Goal: Use online tool/utility: Use online tool/utility

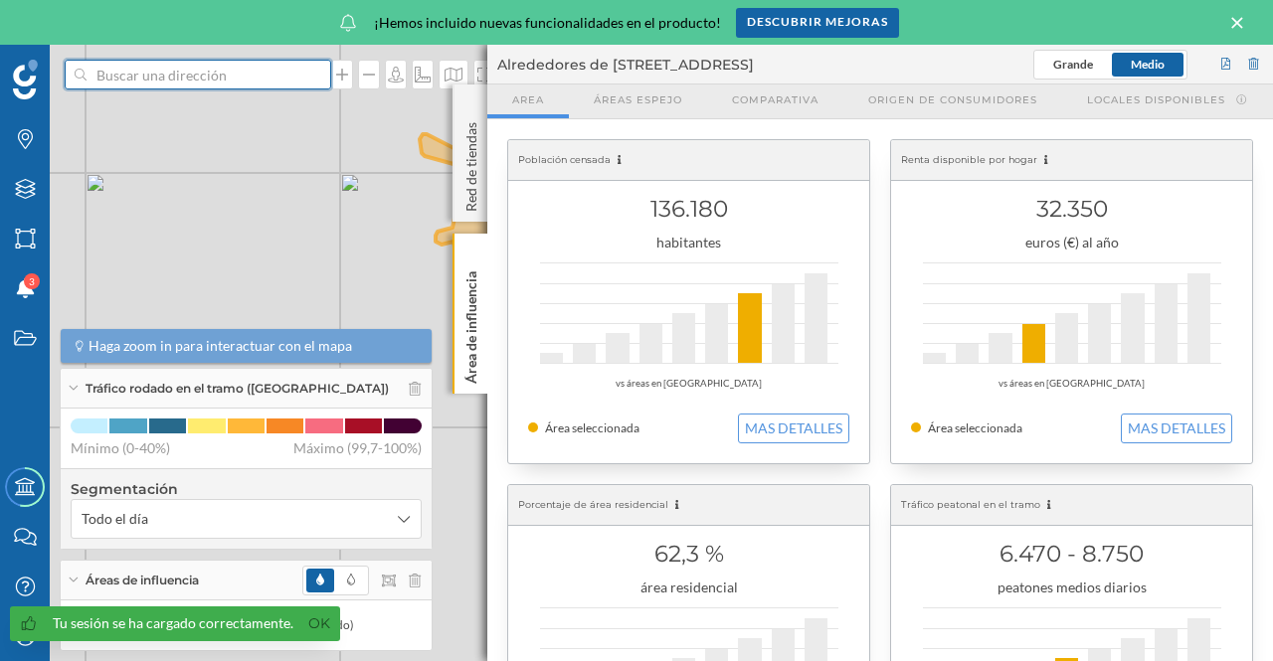
click at [207, 82] on input at bounding box center [198, 75] width 223 height 30
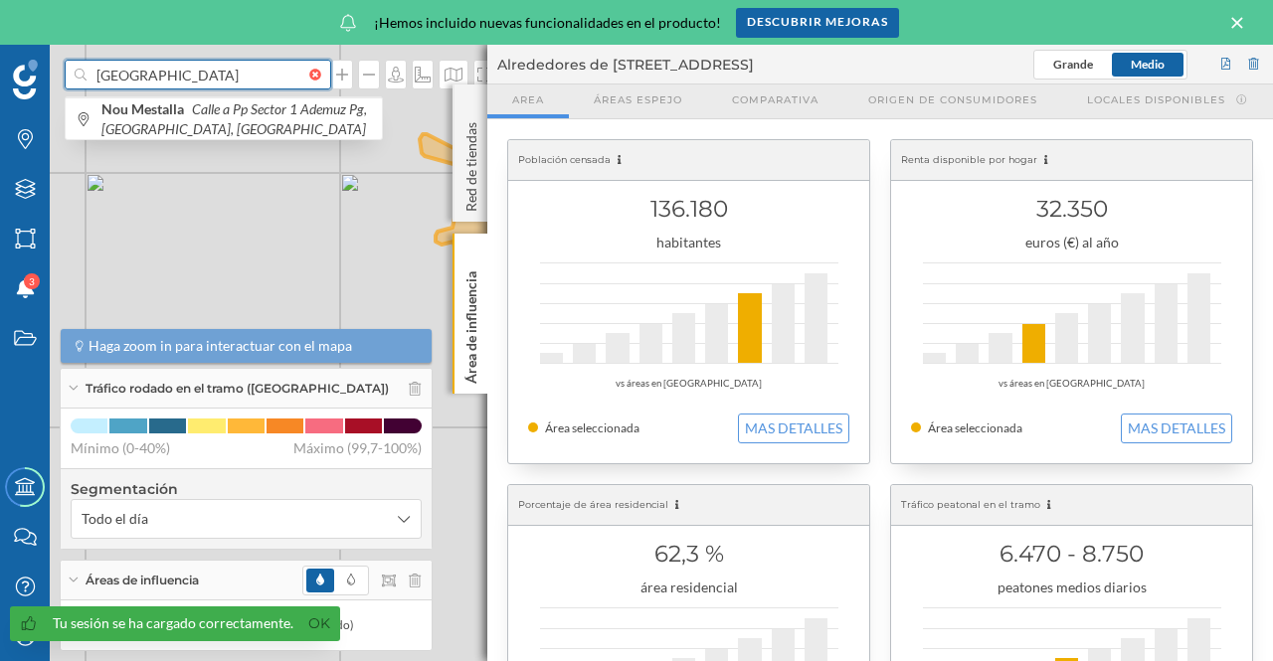
type input "[GEOGRAPHIC_DATA]"
click at [197, 118] on span "Nou Mestalla [STREET_ADDRESS]" at bounding box center [236, 119] width 270 height 40
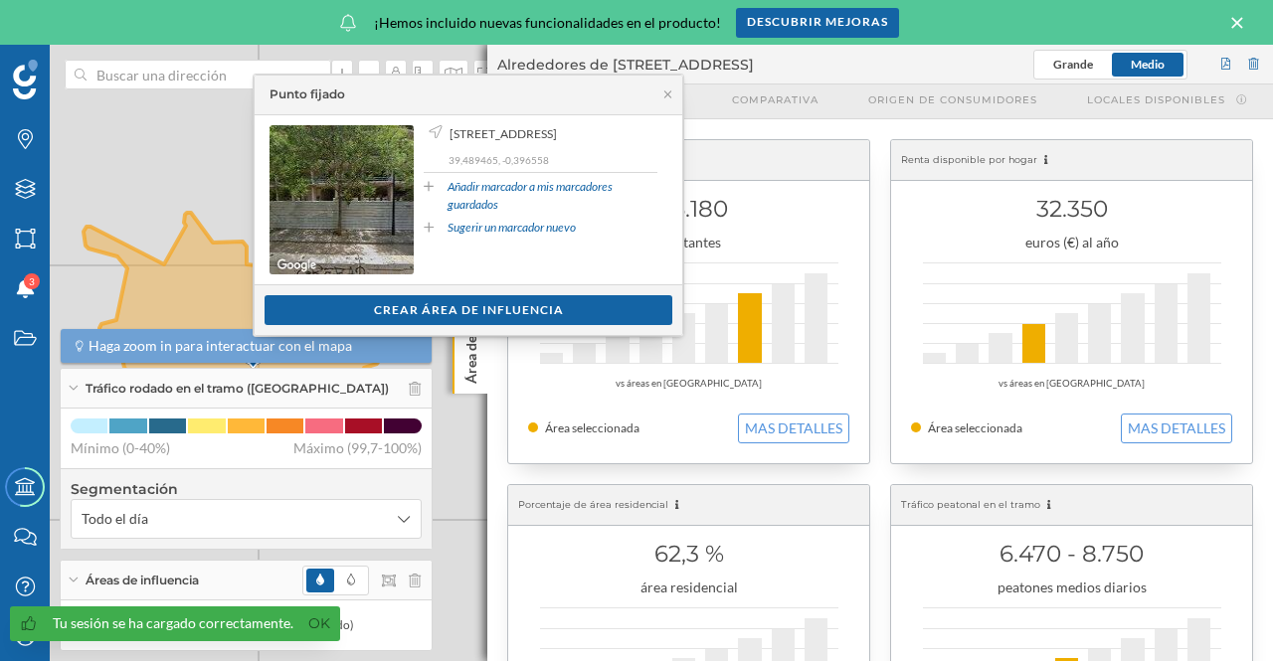
click at [667, 96] on icon at bounding box center [667, 94] width 15 height 12
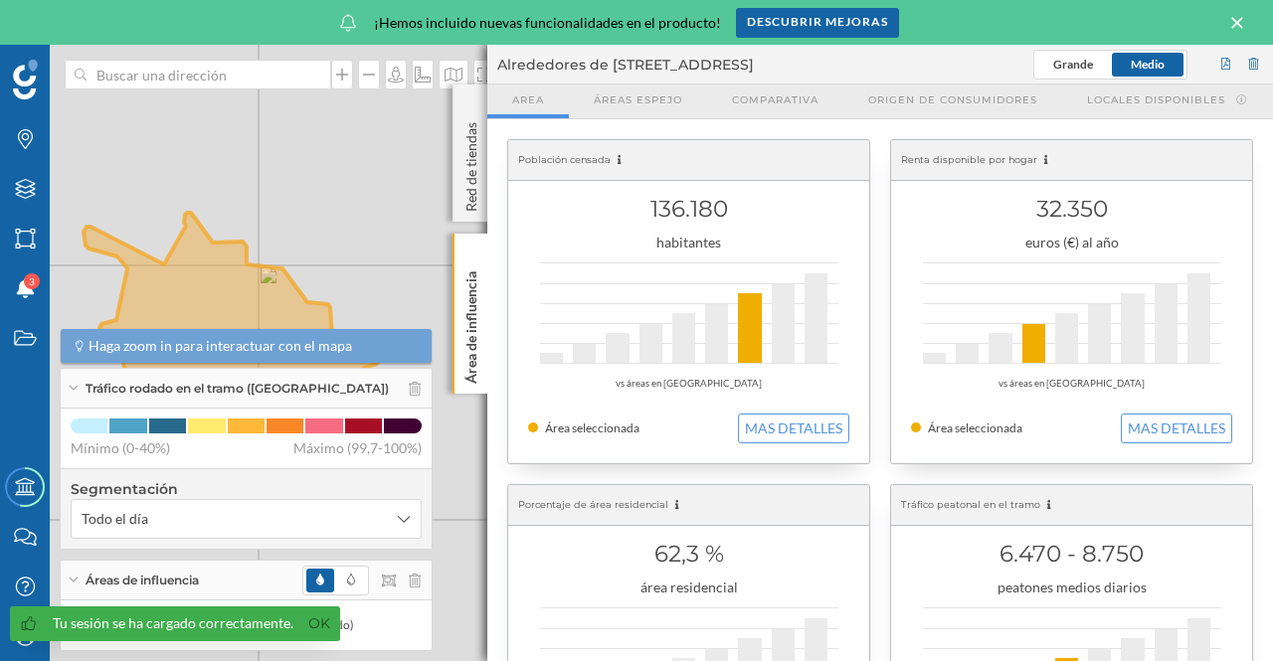
click at [473, 255] on icon at bounding box center [470, 254] width 14 height 9
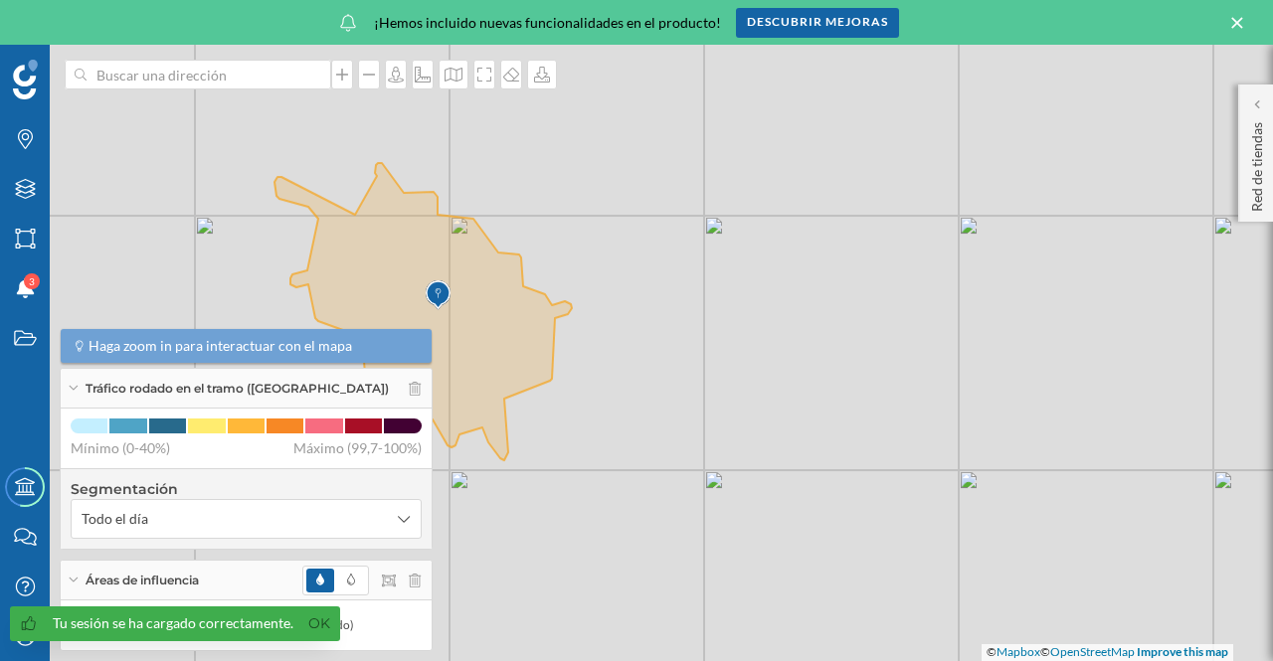
drag, startPoint x: 553, startPoint y: 397, endPoint x: 744, endPoint y: 346, distance: 197.5
click at [745, 346] on div "© Mapbox © OpenStreetMap Improve this map" at bounding box center [636, 353] width 1273 height 616
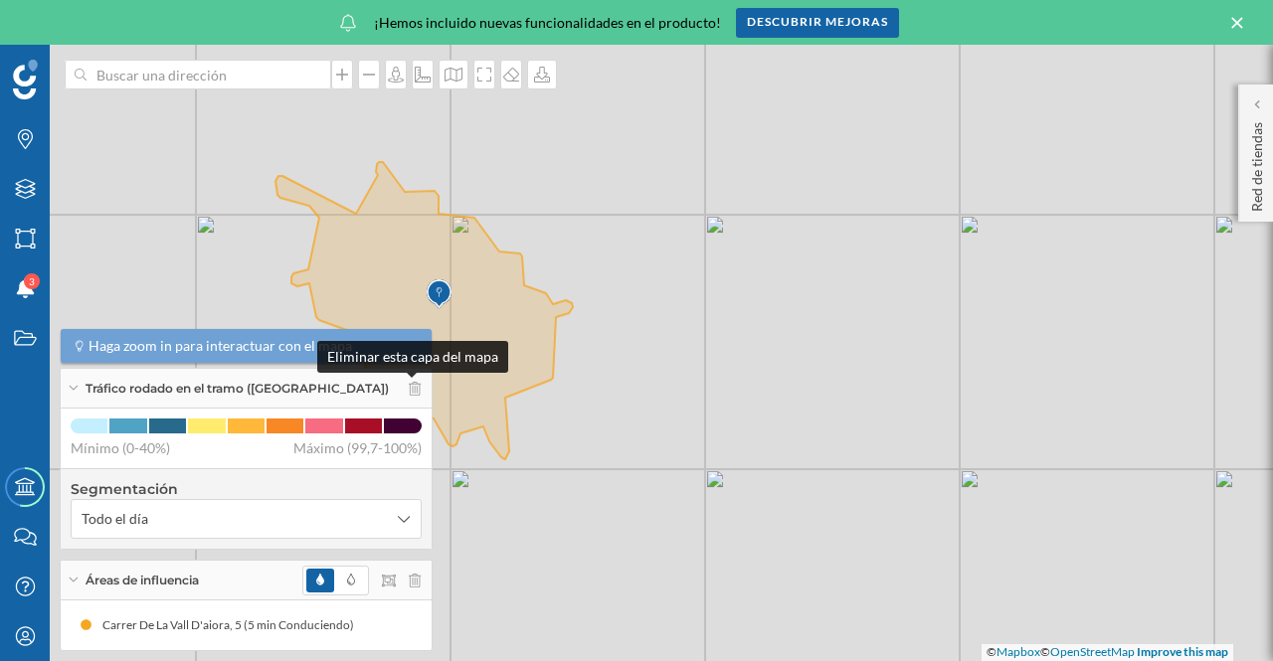
click at [415, 389] on icon at bounding box center [415, 389] width 12 height 14
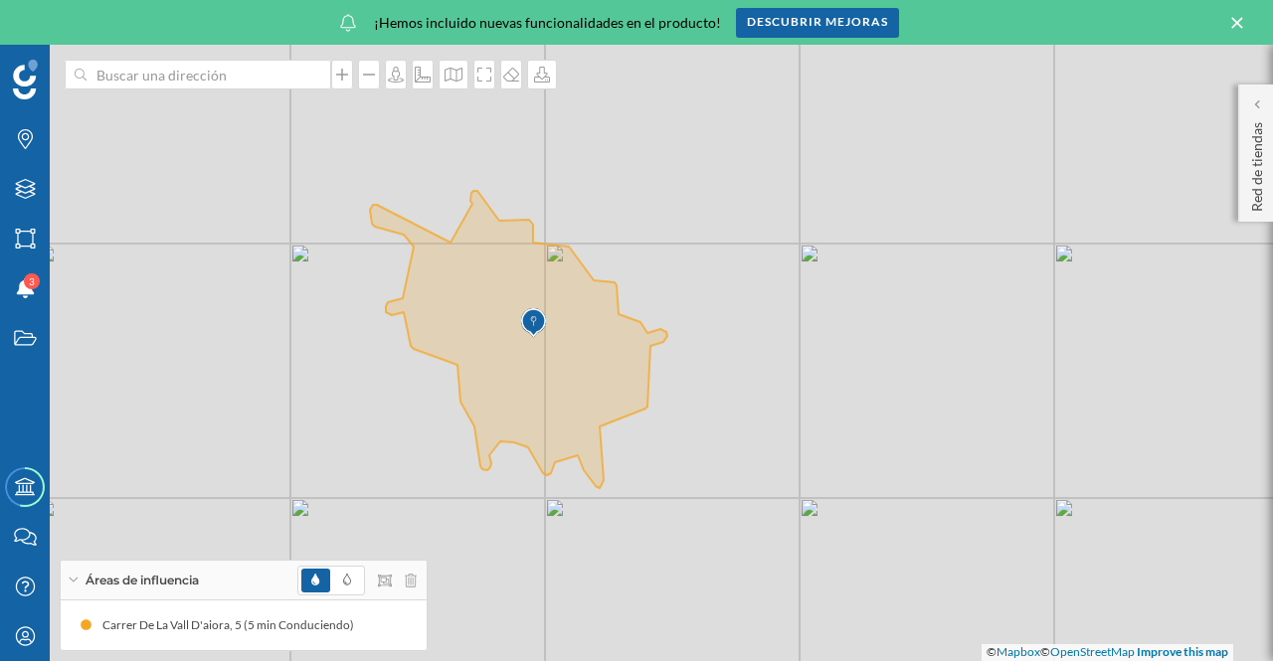
drag, startPoint x: 656, startPoint y: 473, endPoint x: 751, endPoint y: 502, distance: 98.8
click at [751, 502] on div "© Mapbox © OpenStreetMap Improve this map" at bounding box center [636, 353] width 1273 height 616
click at [348, 75] on icon at bounding box center [342, 75] width 12 height 12
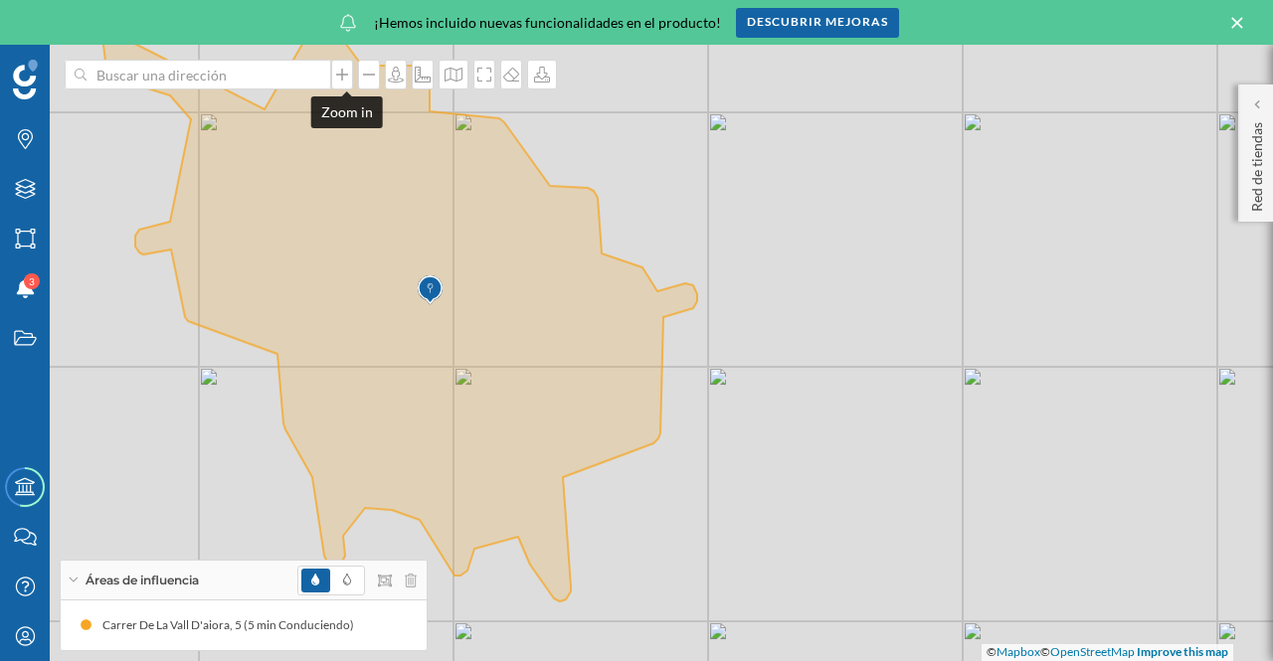
click at [348, 75] on icon at bounding box center [342, 75] width 12 height 12
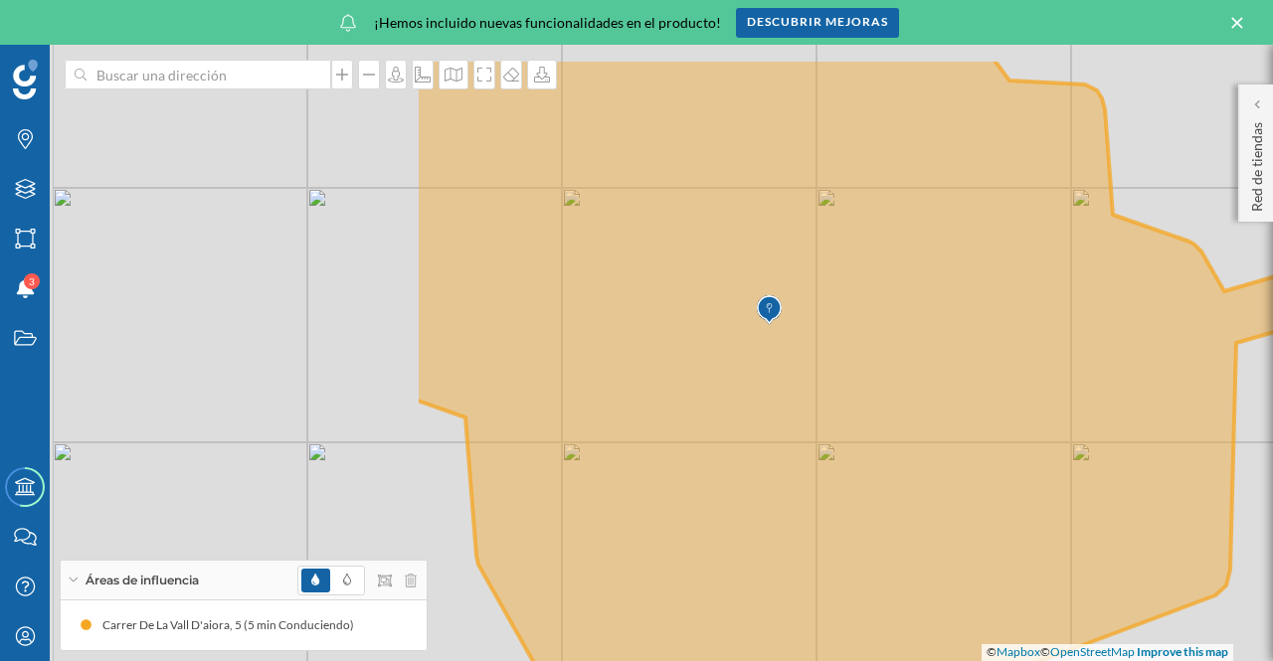
drag, startPoint x: 560, startPoint y: 284, endPoint x: 1106, endPoint y: 367, distance: 552.1
click at [1106, 367] on icon at bounding box center [860, 458] width 890 height 801
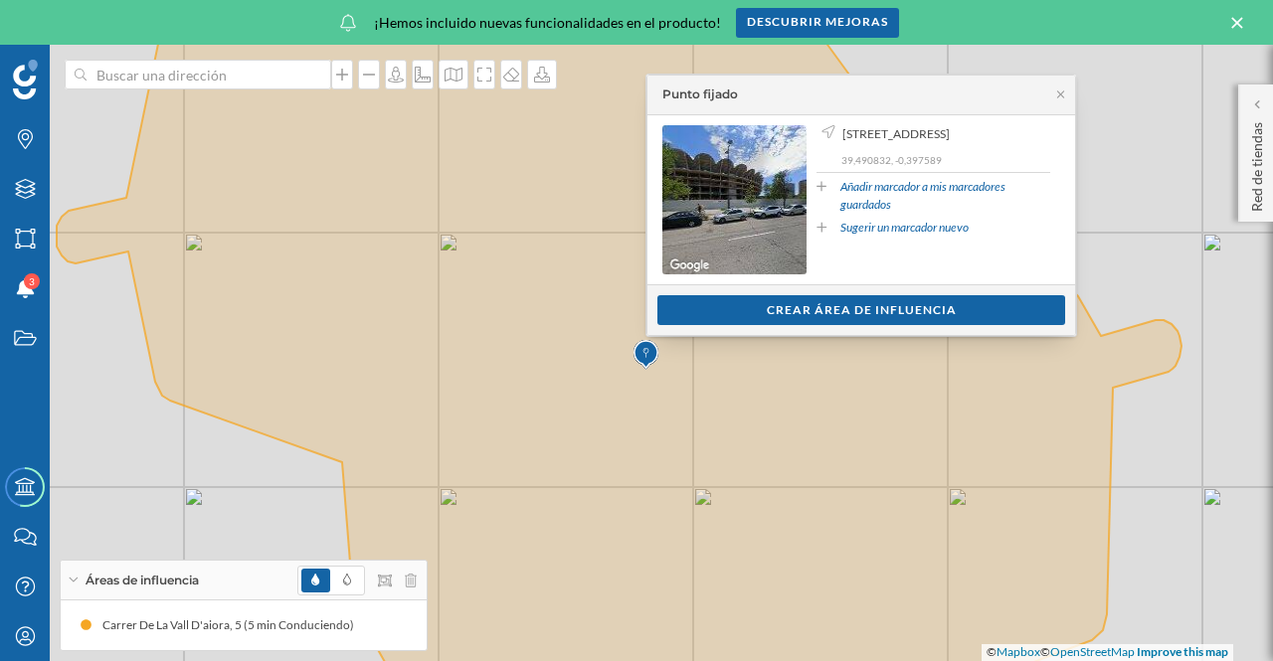
click at [803, 307] on div "Crear área de influencia" at bounding box center [861, 310] width 408 height 30
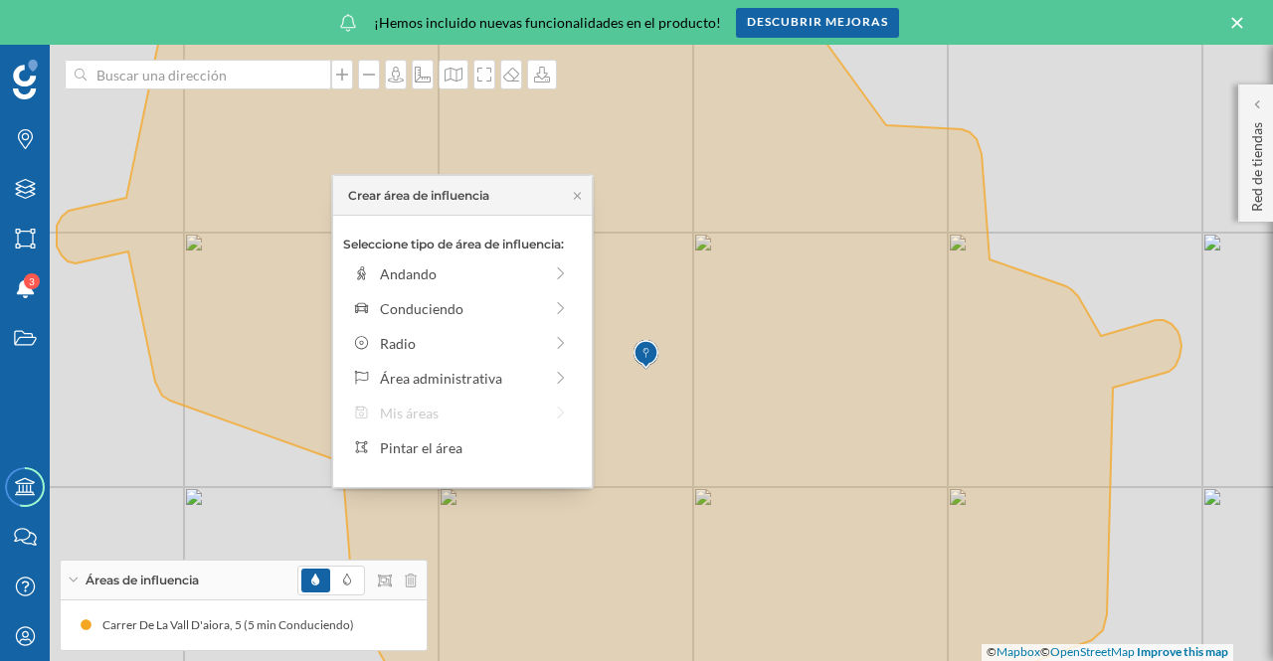
click at [430, 307] on div "Conduciendo" at bounding box center [461, 308] width 162 height 21
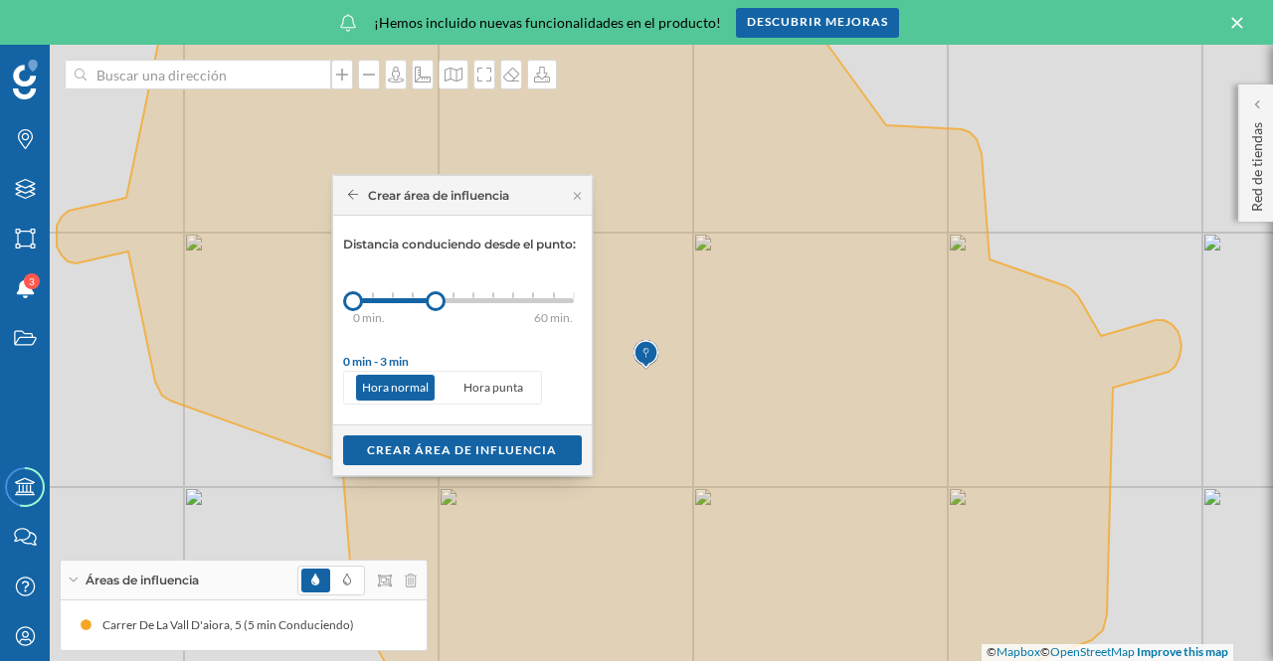
drag, startPoint x: 375, startPoint y: 300, endPoint x: 458, endPoint y: 310, distance: 84.1
click at [436, 301] on div at bounding box center [436, 301] width 20 height 20
click at [525, 447] on div "Crear área de influencia" at bounding box center [462, 451] width 239 height 30
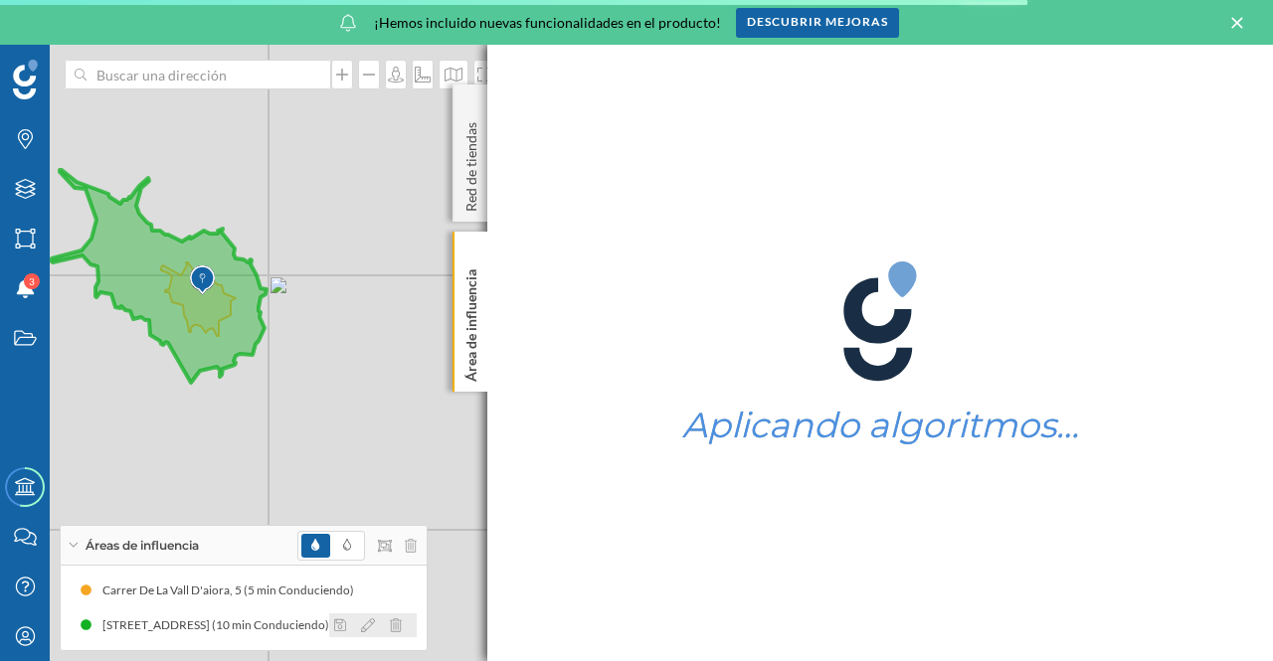
click at [374, 625] on icon at bounding box center [368, 625] width 14 height 14
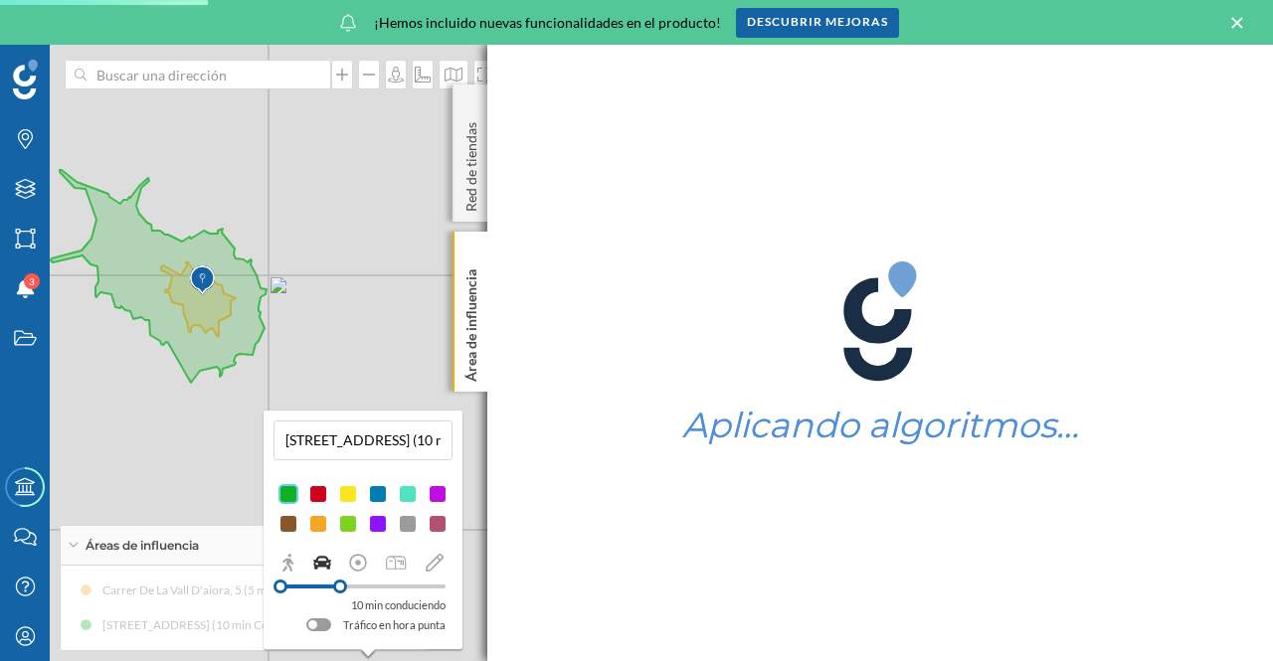
click at [382, 524] on div at bounding box center [378, 524] width 20 height 20
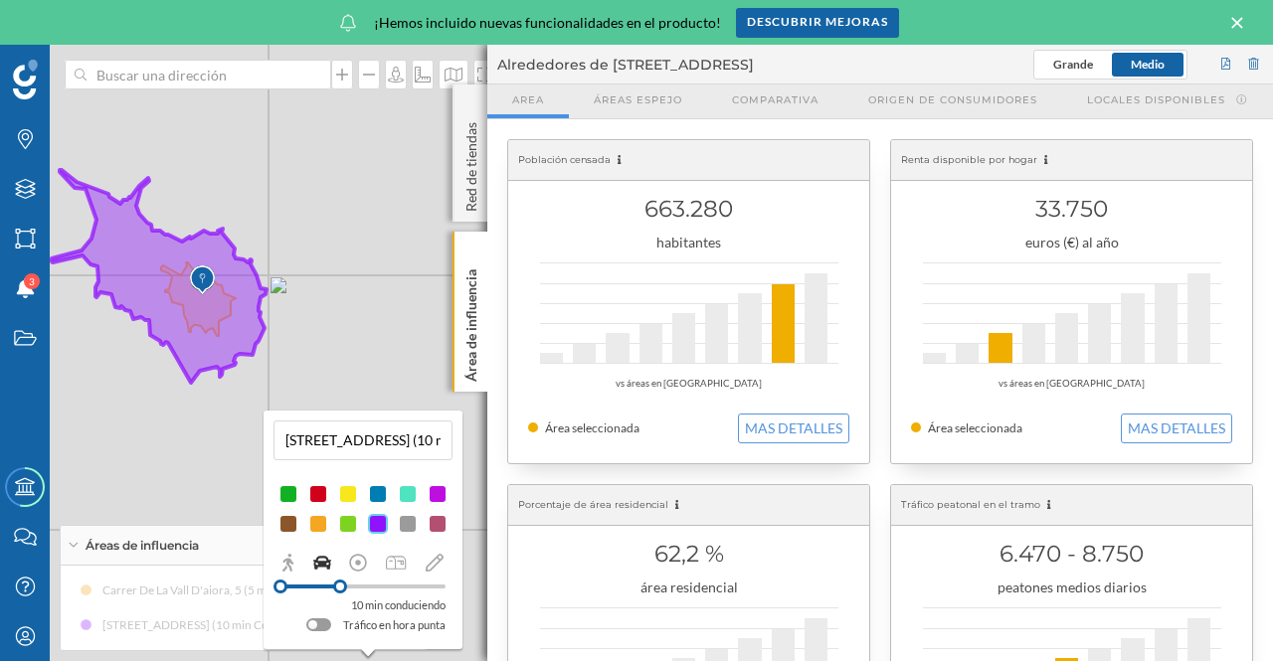
click at [308, 285] on div "© Mapbox © OpenStreetMap Improve this map" at bounding box center [636, 353] width 1273 height 616
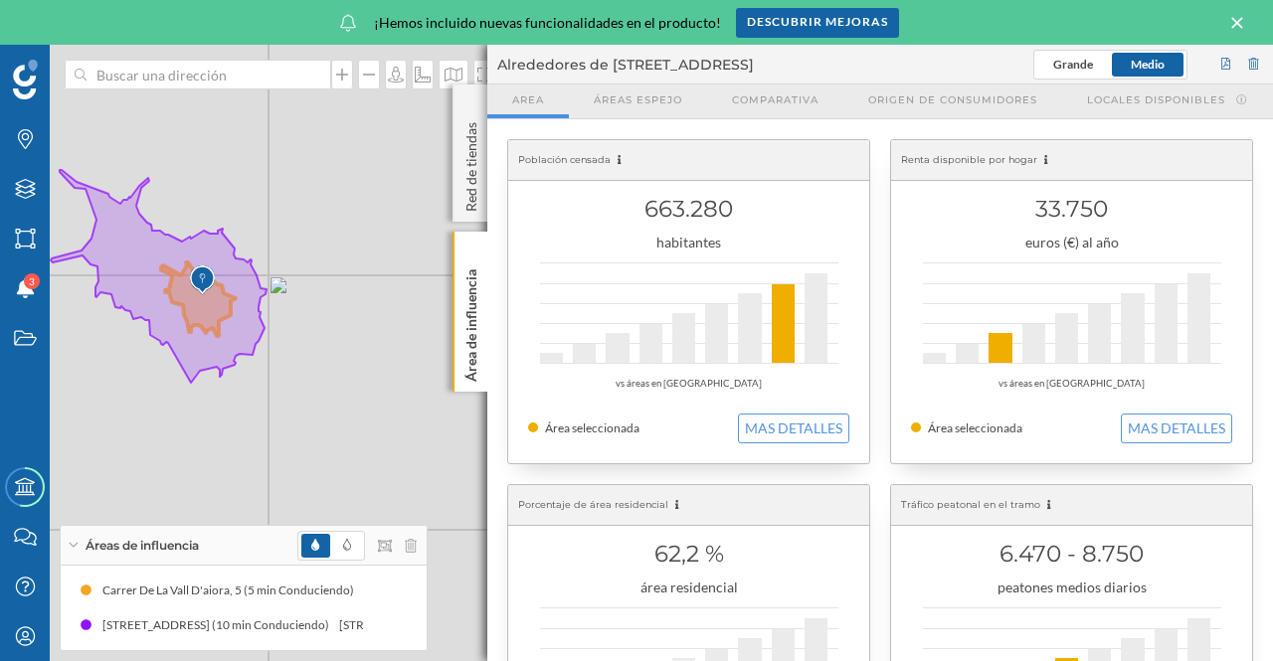
click at [207, 299] on img at bounding box center [202, 281] width 25 height 40
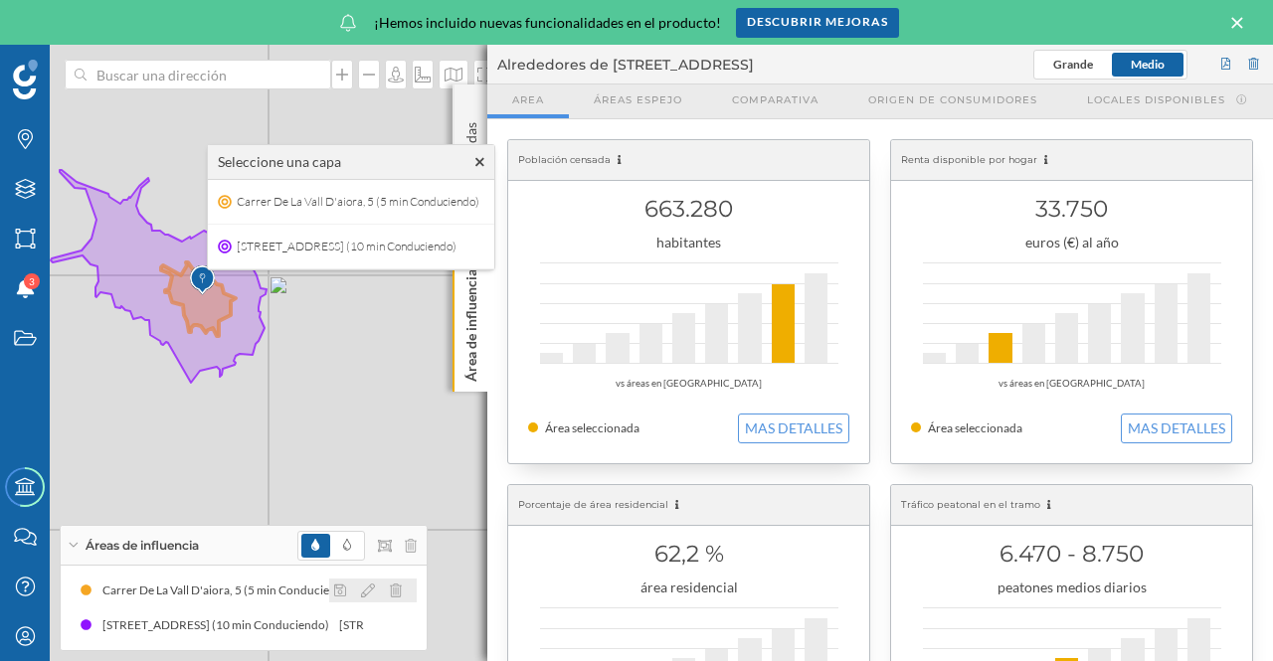
click at [369, 594] on icon at bounding box center [368, 591] width 14 height 14
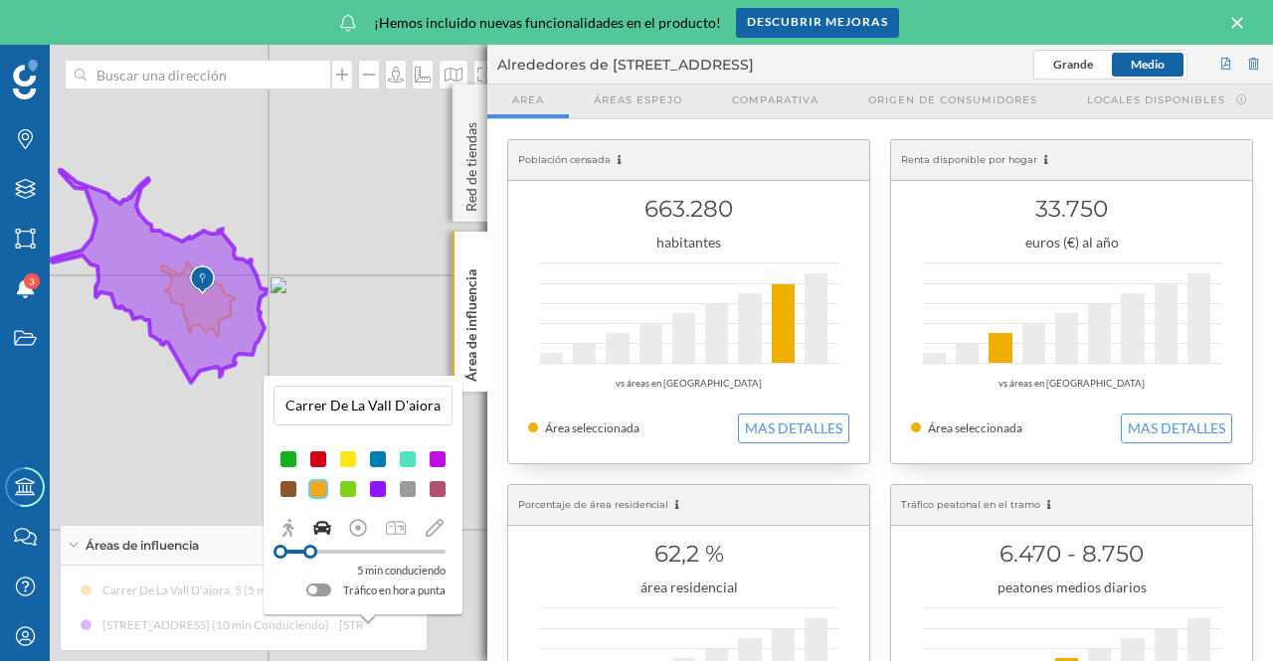
click at [473, 542] on div "© Mapbox © OpenStreetMap Improve this map" at bounding box center [636, 353] width 1273 height 616
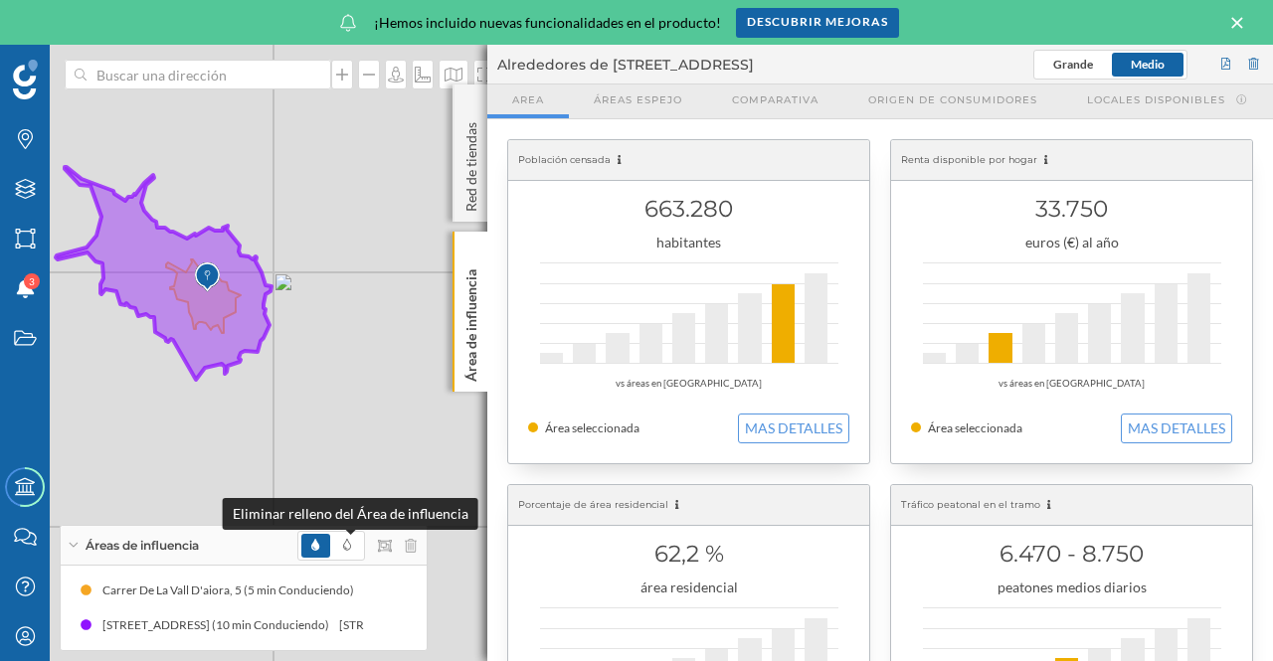
click at [346, 550] on icon at bounding box center [347, 545] width 8 height 12
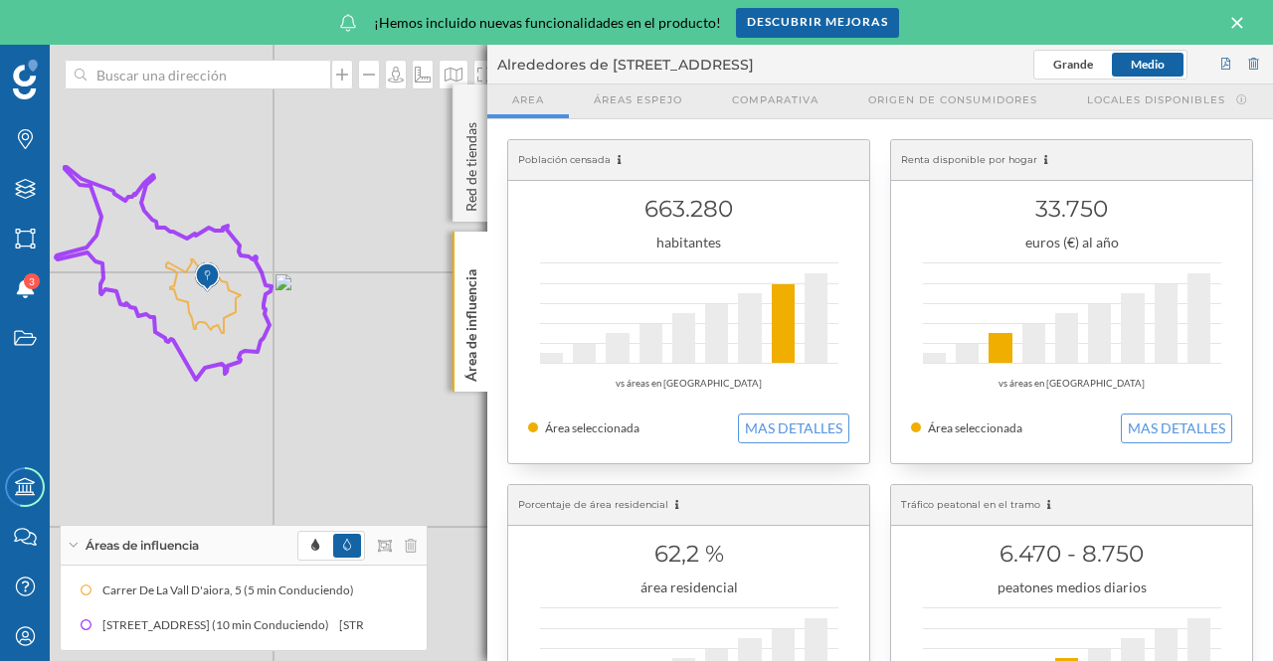
click at [408, 433] on div "© Mapbox © OpenStreetMap Improve this map" at bounding box center [636, 353] width 1273 height 616
click at [473, 249] on icon at bounding box center [470, 252] width 9 height 9
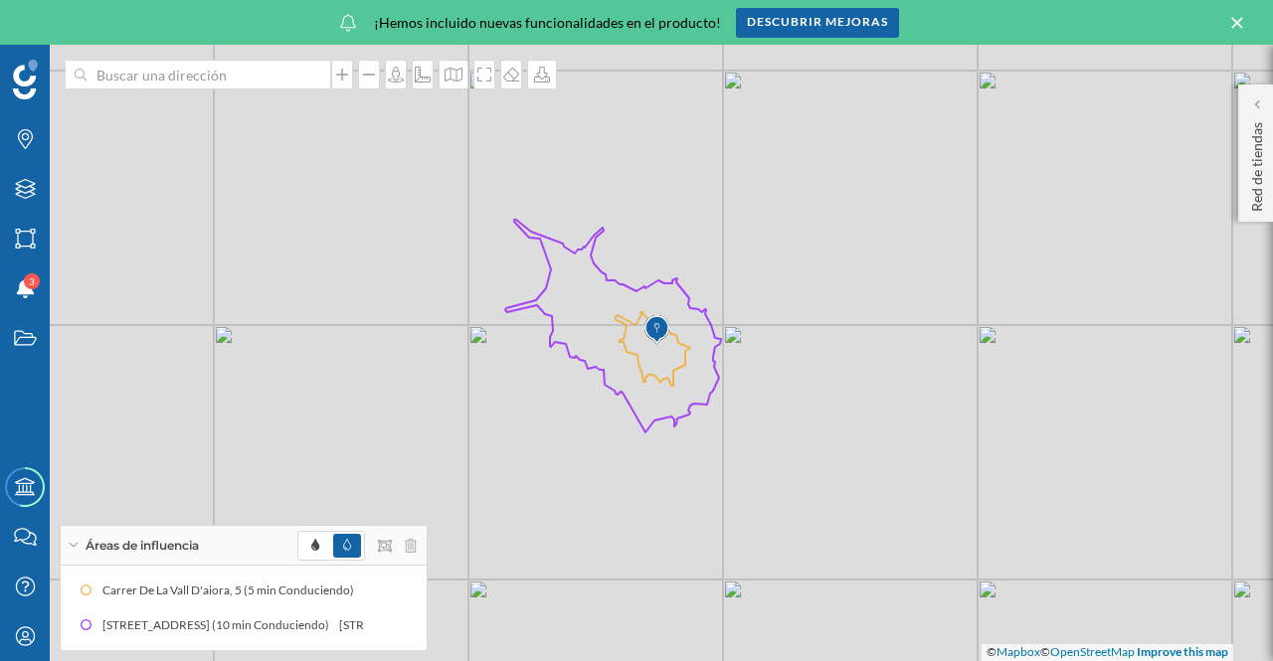
drag, startPoint x: 754, startPoint y: 337, endPoint x: 1203, endPoint y: 390, distance: 452.5
click at [1203, 390] on div "© Mapbox © OpenStreetMap Improve this map" at bounding box center [636, 353] width 1273 height 616
click at [347, 80] on icon at bounding box center [342, 75] width 20 height 16
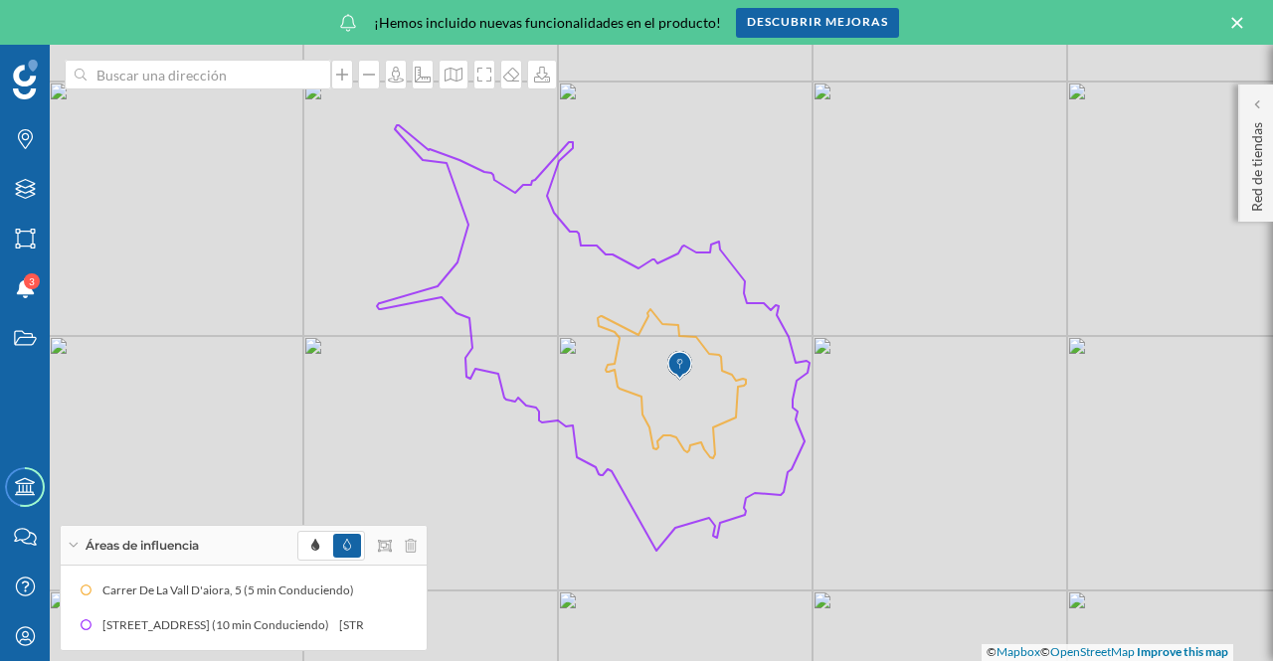
drag, startPoint x: 931, startPoint y: 297, endPoint x: 933, endPoint y: 345, distance: 47.8
click at [933, 345] on div "© Mapbox © OpenStreetMap Improve this map" at bounding box center [636, 353] width 1273 height 616
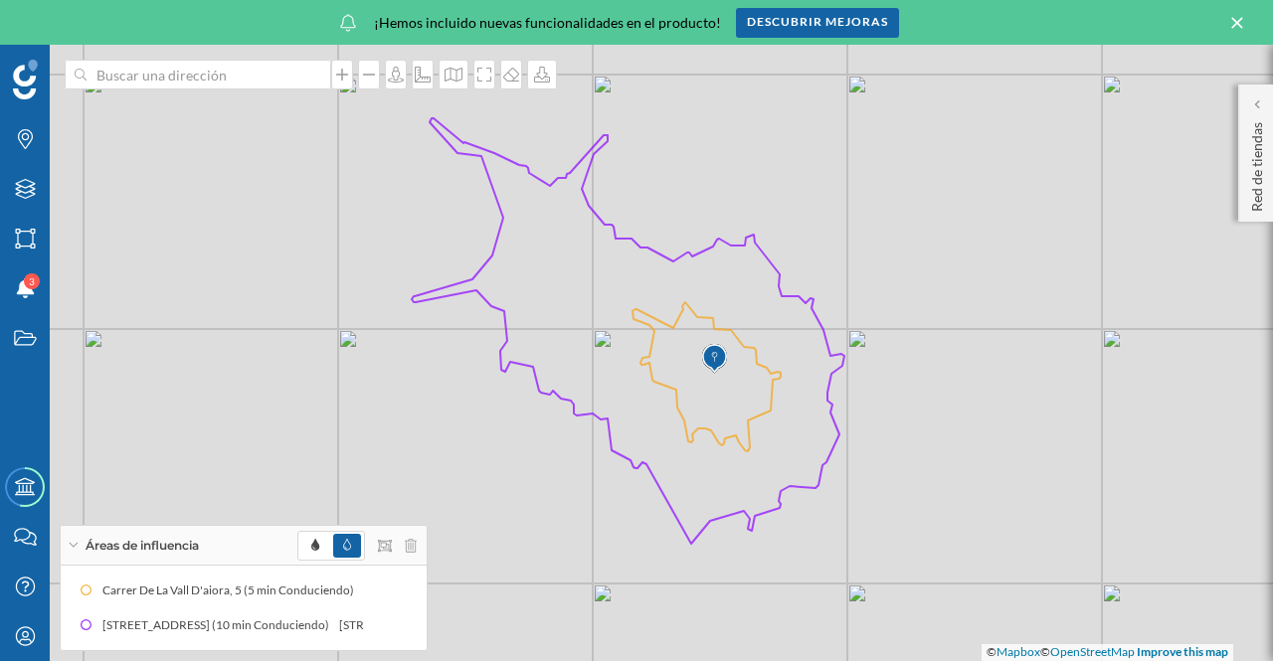
drag, startPoint x: 1170, startPoint y: 530, endPoint x: 1207, endPoint y: 523, distance: 37.4
click at [1207, 523] on div "© Mapbox © OpenStreetMap Improve this map" at bounding box center [636, 353] width 1273 height 616
